Goal: Transaction & Acquisition: Obtain resource

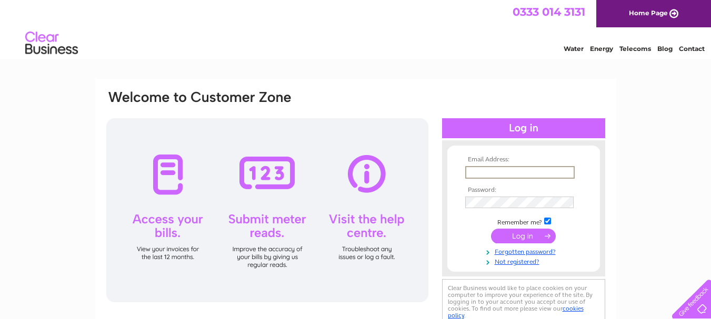
click at [497, 174] on input "text" at bounding box center [519, 172] width 109 height 13
type input "helenfj@btopenworld.com"
click at [534, 236] on input "submit" at bounding box center [523, 236] width 65 height 15
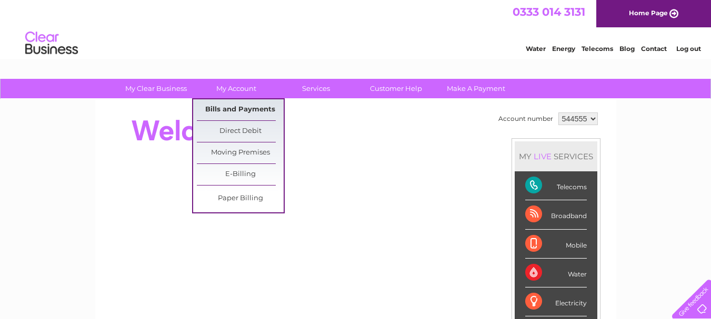
click at [241, 106] on link "Bills and Payments" at bounding box center [240, 109] width 87 height 21
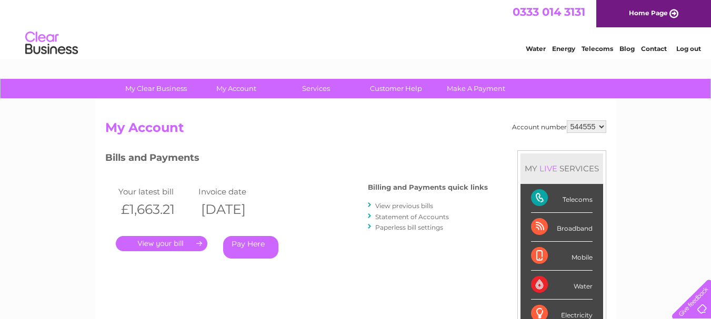
click at [403, 204] on link "View previous bills" at bounding box center [404, 206] width 58 height 8
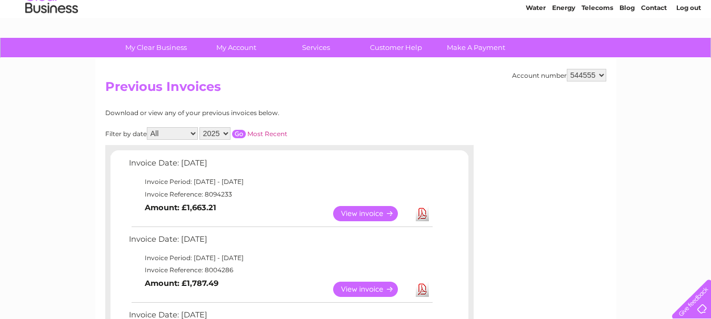
scroll to position [105, 0]
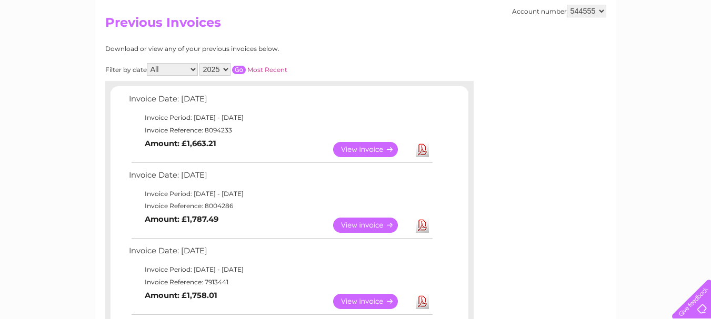
click at [420, 226] on link "Download" at bounding box center [422, 225] width 13 height 15
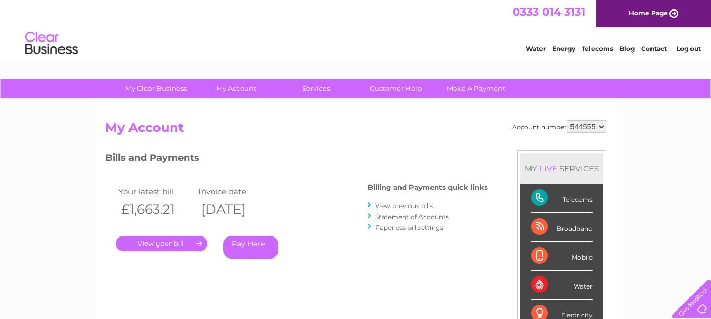
click at [692, 47] on link "Log out" at bounding box center [688, 49] width 25 height 8
